Goal: Information Seeking & Learning: Learn about a topic

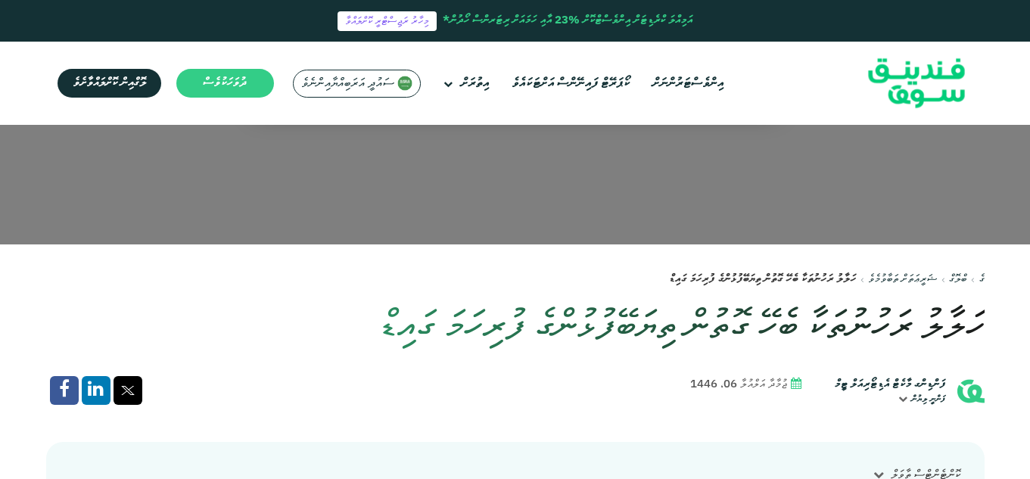
scroll to position [227, 0]
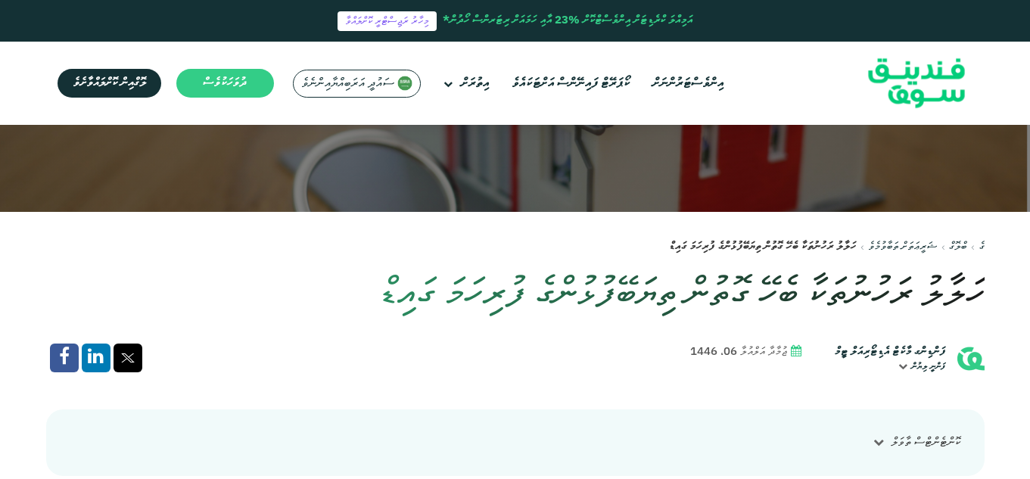
click at [791, 354] on icon at bounding box center [796, 352] width 11 height 11
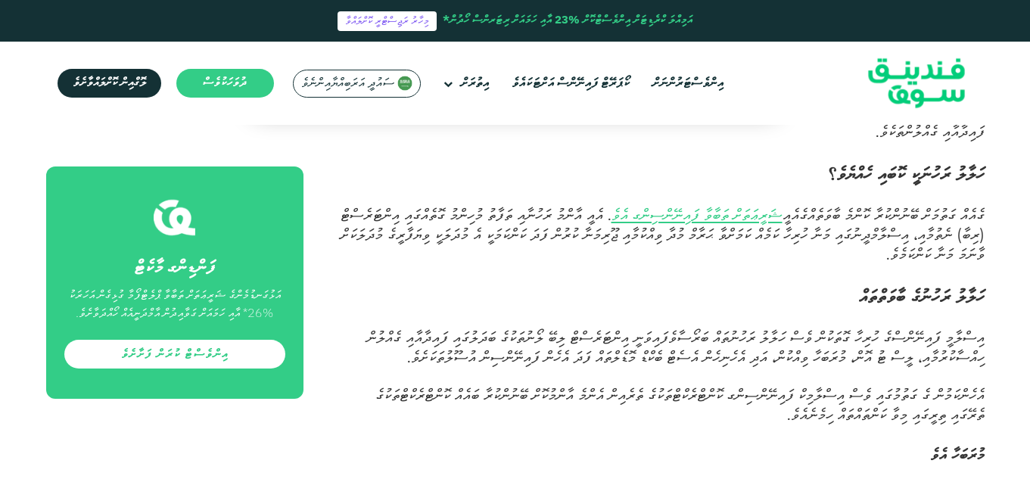
scroll to position [681, 0]
click at [668, 223] on font "ޝަރީޢަތަށް ތަބާވާ ފައިނޭންސިންގ އެވެ" at bounding box center [697, 214] width 171 height 20
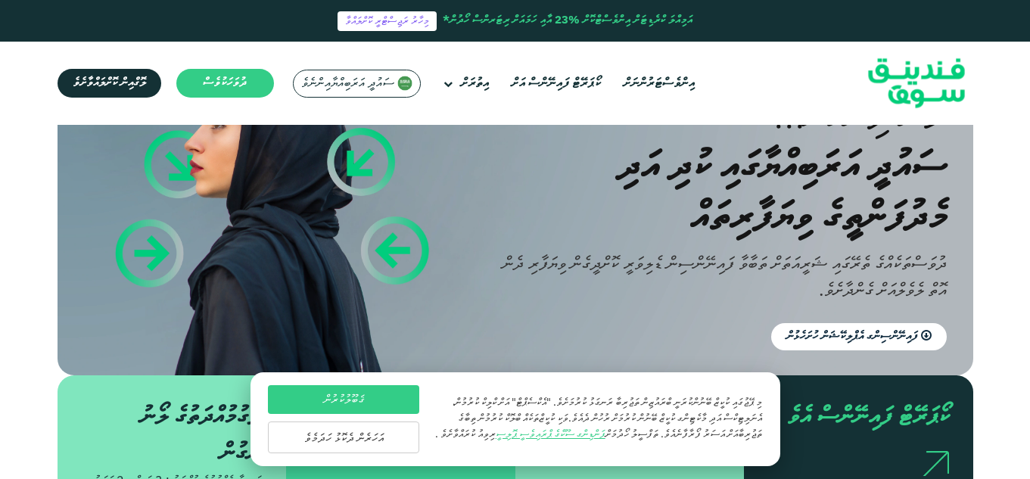
scroll to position [227, 0]
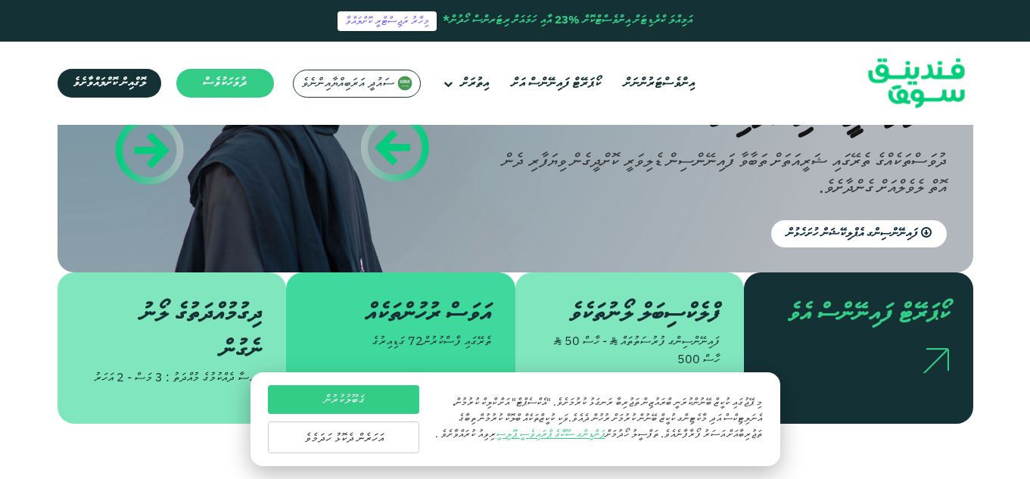
click at [354, 439] on button "އަހަރެން ދެކޮޅު ހަދަމެވެ" at bounding box center [343, 438] width 151 height 32
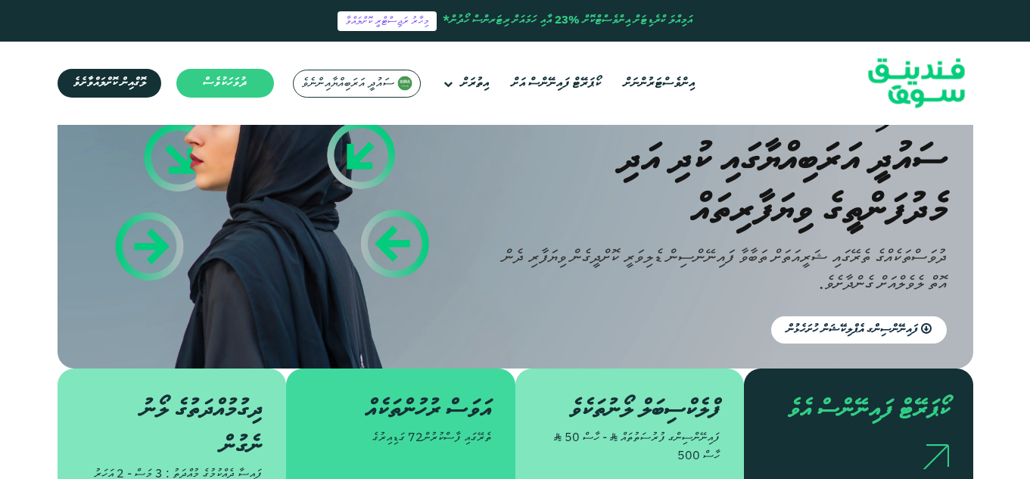
scroll to position [76, 0]
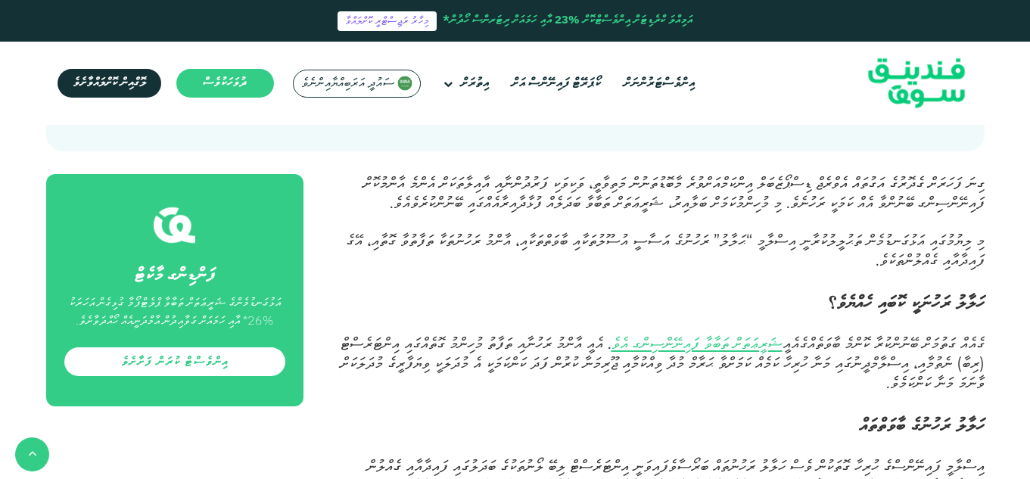
scroll to position [530, 0]
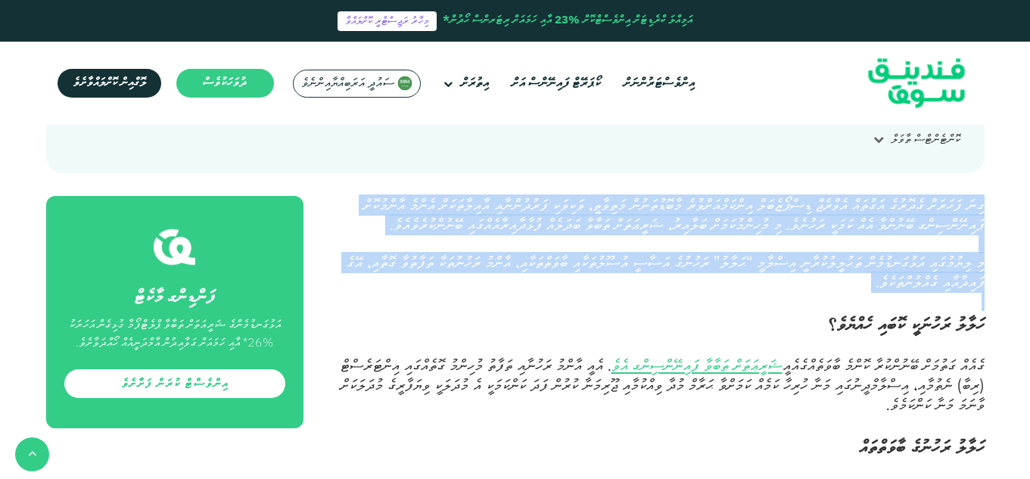
drag, startPoint x: 986, startPoint y: 203, endPoint x: 719, endPoint y: 316, distance: 289.4
copy div "ގިނަ ފަހަރަށް ގެދޮރުގެ އަގުތައް އެވްރެޖް ޑިސްޕޯޒެބަލް އިންކަމްއަށްވުރެ މާބޮޑުތަ…"
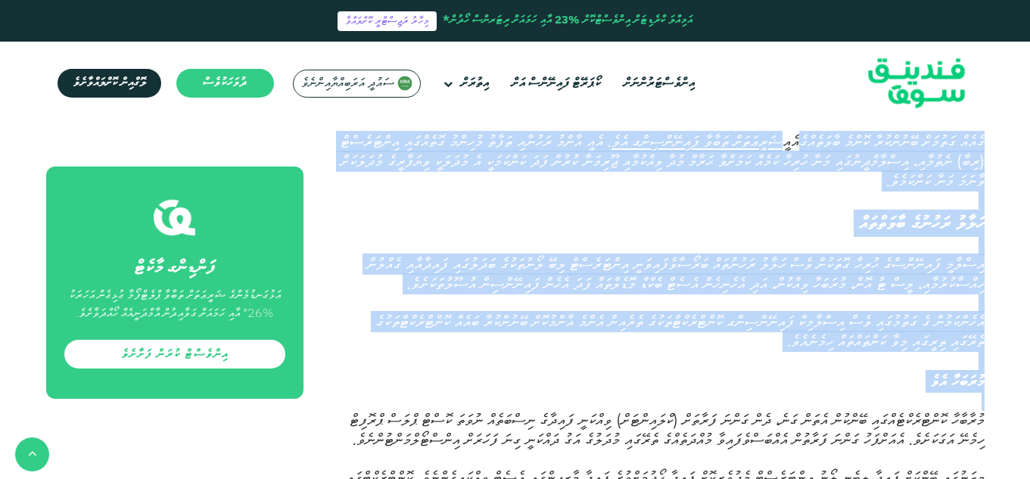
scroll to position [757, 0]
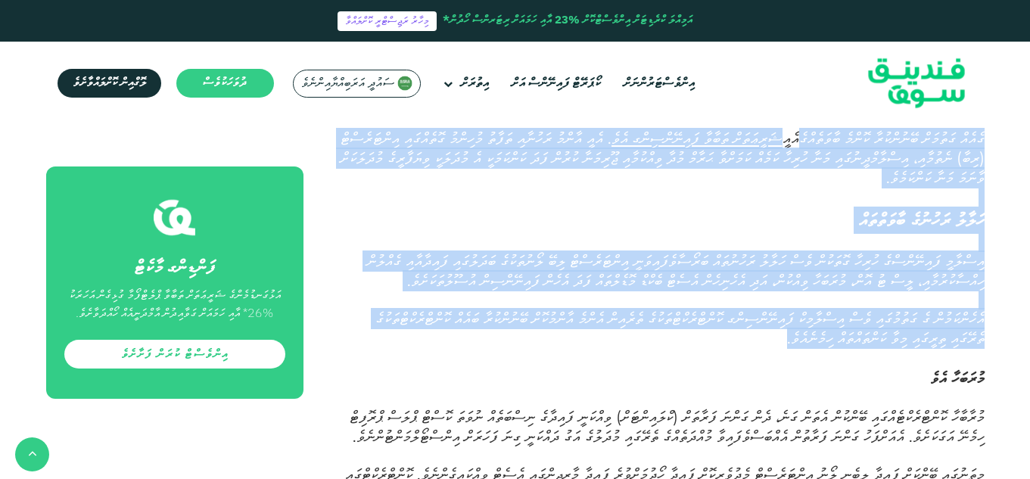
drag, startPoint x: 986, startPoint y: 240, endPoint x: 659, endPoint y: 379, distance: 355.5
copy div "lެiެdް sަaުcަaް eޭsުdްeުtާ iޮuްlެ eާdަmެaްeެ aަmީvަqަnް eަuާlާ nަaިeޭeްcިcްd aެ…"
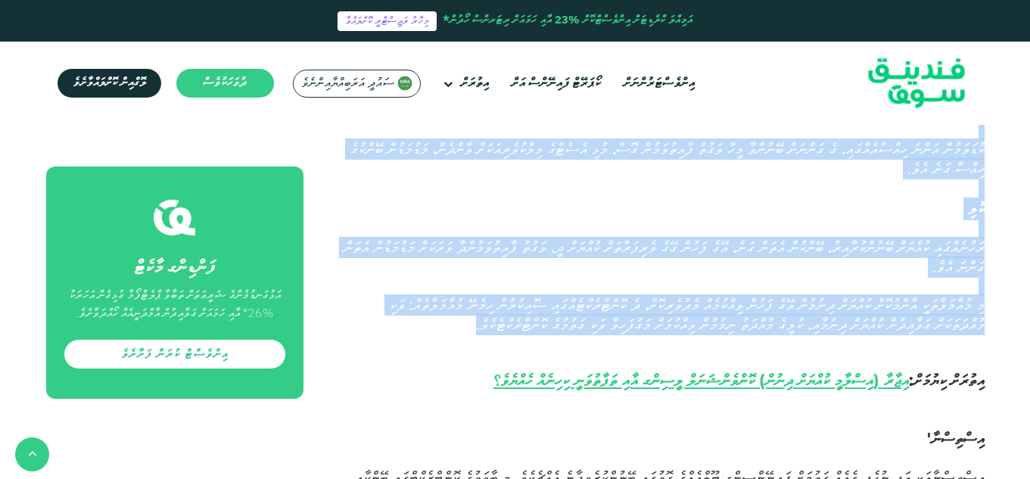
scroll to position [1287, 0]
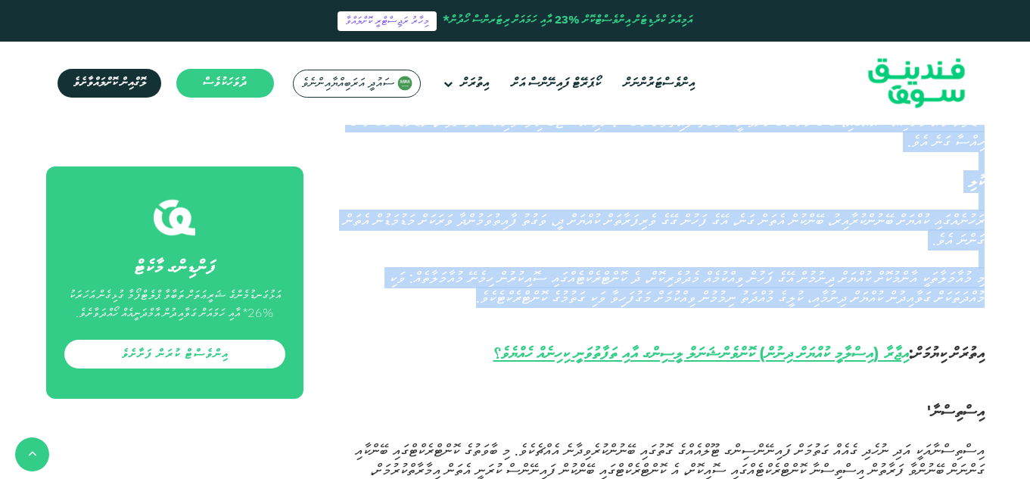
drag, startPoint x: 989, startPoint y: 260, endPoint x: 881, endPoint y: 394, distance: 171.8
click at [881, 394] on div "ގެ ބްލޮގް ޝަރީޢަތަށް ތަބާވުމެވެ ١" at bounding box center [515, 440] width 1030 height 3183
copy div "lުiަdަsާ aެcެ aުeާsާdާ eޮtްiްuެlްeެdްmަaި eޭaްmުvް qެnަeް uަlެ، nެaް eަeްcަ cަd…"
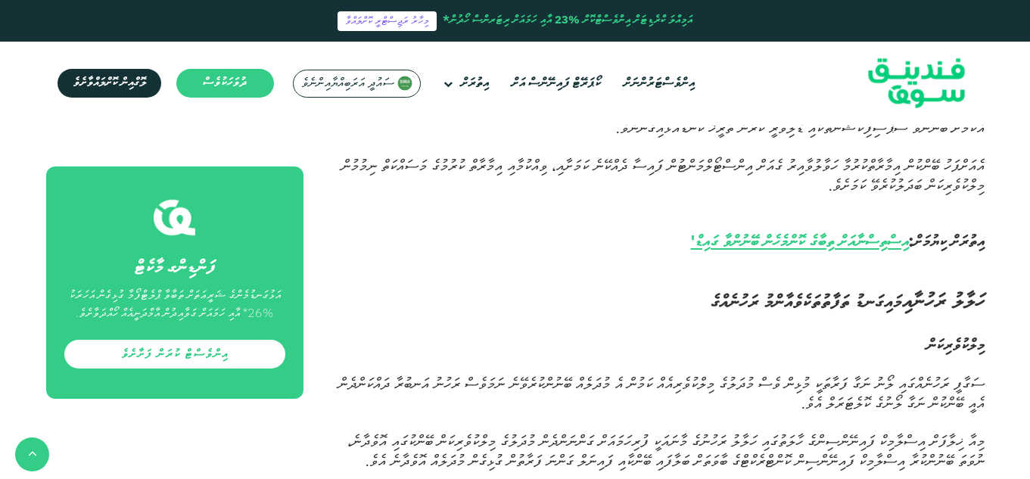
scroll to position [1666, 0]
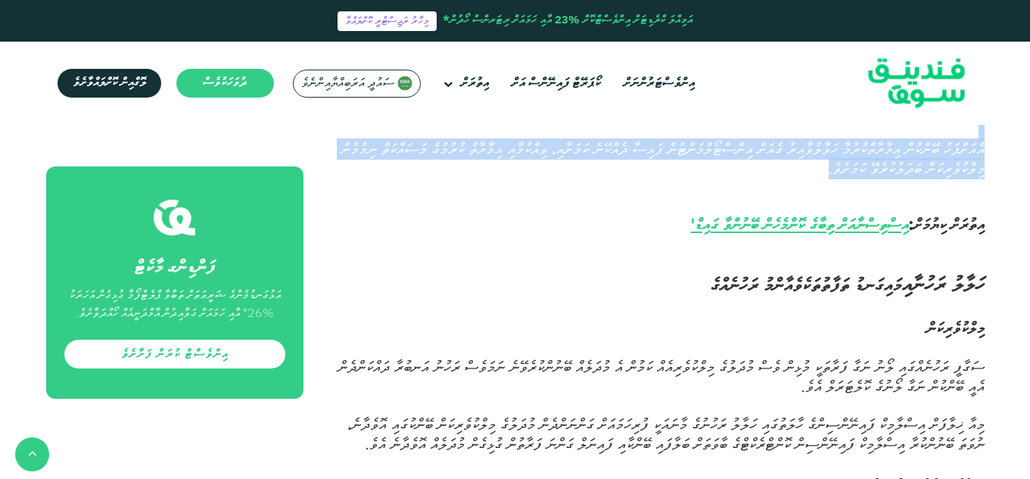
drag, startPoint x: 990, startPoint y: 169, endPoint x: 694, endPoint y: 289, distance: 319.6
click at [694, 289] on div "ގެ ބްލޮގް ޝަރީޢަތަށް ތަބާވުމެވެ ١" at bounding box center [515, 62] width 1030 height 3183
copy div "lިiްdިsްaާcަaީ eަsި dުeެtި iެuެlް eަdުmަaް eަaިmޭvްqިnްe uޫlްnެaްeެ eޮcުcަdި aޭ…"
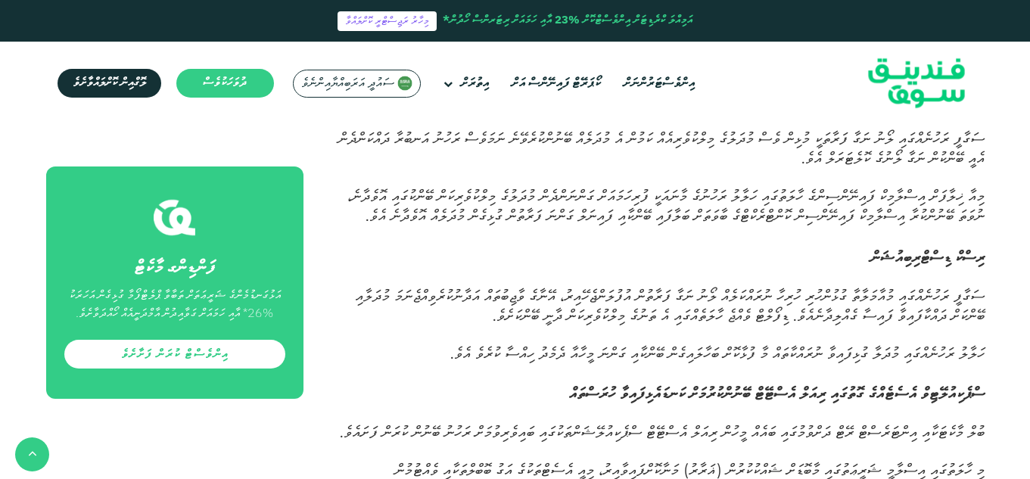
scroll to position [1893, 0]
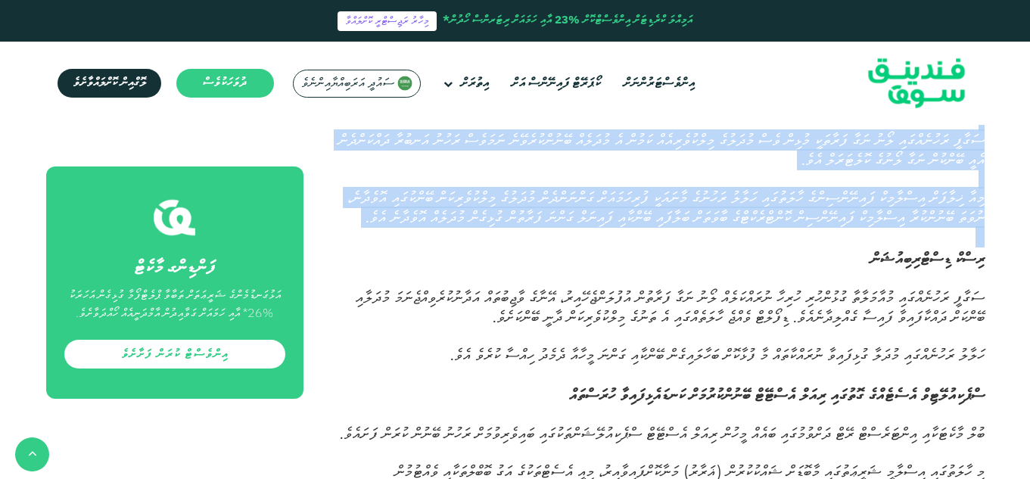
drag, startPoint x: 989, startPoint y: 166, endPoint x: 801, endPoint y: 369, distance: 277.0
copy div "lަiާdު sަaުcާaި eާsްdު eަtުiެuްlެ eަdިmަalު eަaާmުvަqެnެ eިuްlުnެaިeަeް cަcާdީ …"
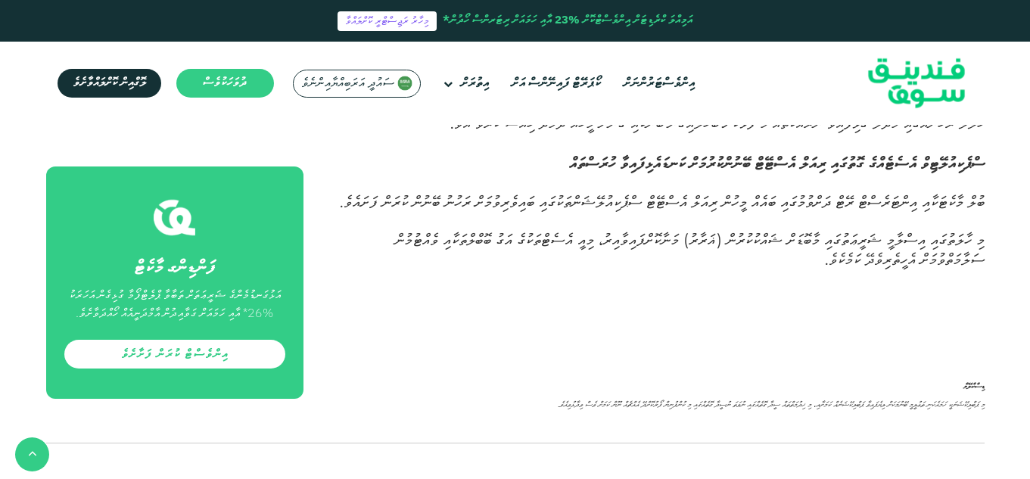
scroll to position [2120, 0]
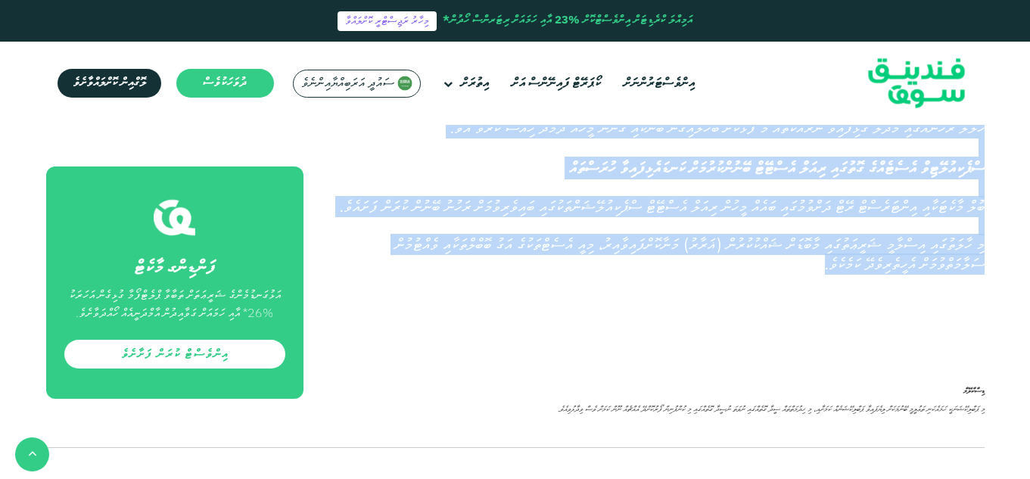
drag, startPoint x: 987, startPoint y: 169, endPoint x: 740, endPoint y: 443, distance: 369.4
copy div "lިiްdް sިaްcްaިeިsުdަeް tަiާuީ lަeުdެmްaަeި aުmާvަqާnާ eުuުlްnުaި eުeިcާ cުdަaް…"
